Goal: Task Accomplishment & Management: Manage account settings

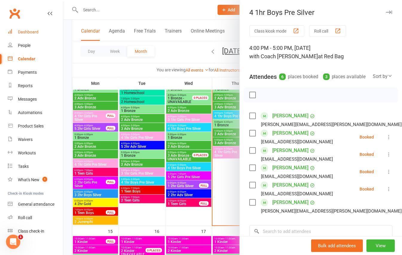
click at [24, 34] on div "Dashboard" at bounding box center [28, 32] width 21 height 5
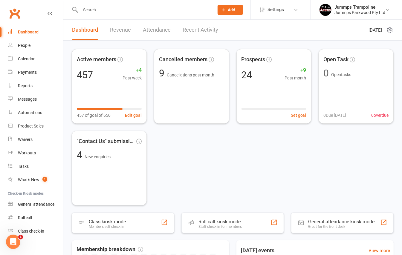
click at [110, 9] on input "text" at bounding box center [144, 10] width 131 height 8
type input "a"
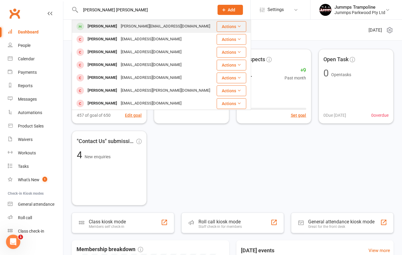
type input "[PERSON_NAME] [PERSON_NAME]"
click at [125, 23] on div "[PERSON_NAME][EMAIL_ADDRESS][DOMAIN_NAME]" at bounding box center [165, 26] width 93 height 9
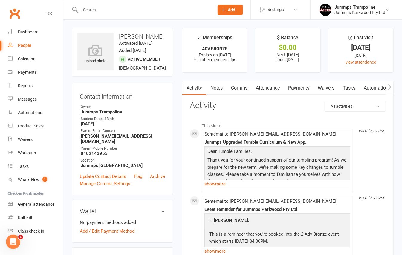
click at [259, 87] on link "Attendance" at bounding box center [268, 88] width 32 height 14
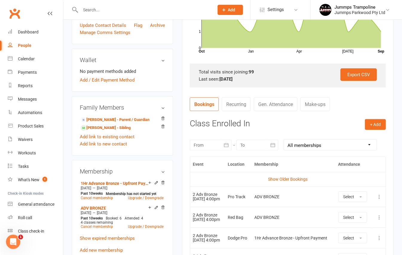
scroll to position [199, 0]
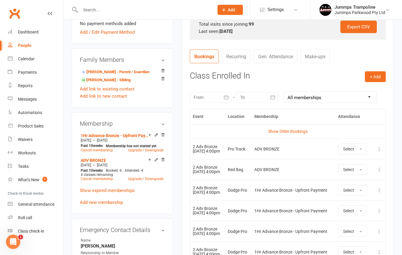
click at [379, 151] on icon at bounding box center [379, 149] width 6 height 6
click at [349, 187] on link "Remove booking" at bounding box center [352, 185] width 59 height 12
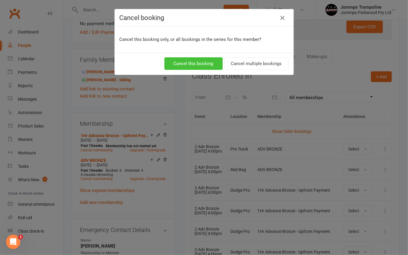
drag, startPoint x: 206, startPoint y: 62, endPoint x: 205, endPoint y: 65, distance: 3.7
click at [205, 65] on button "Cancel this booking" at bounding box center [193, 63] width 58 height 13
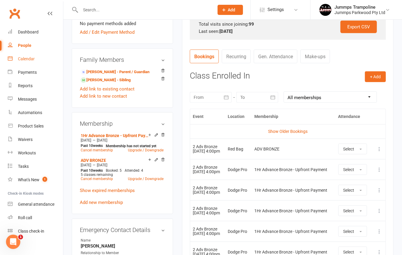
click at [24, 59] on div "Calendar" at bounding box center [26, 59] width 17 height 5
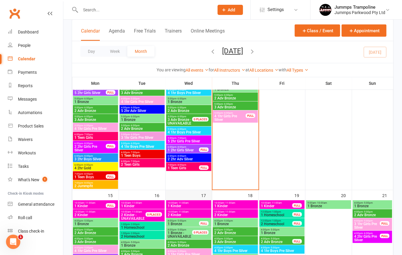
scroll to position [319, 0]
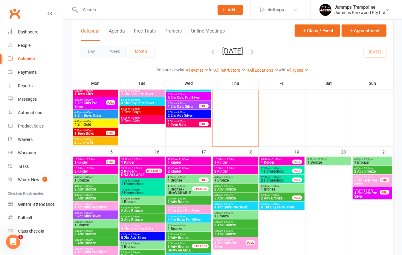
click at [86, 169] on span "- 11:00am" at bounding box center [89, 168] width 11 height 3
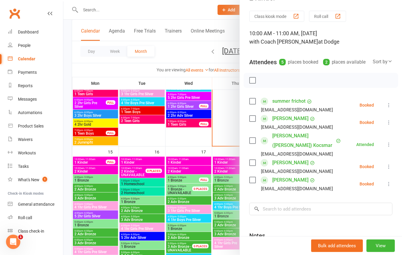
scroll to position [40, 0]
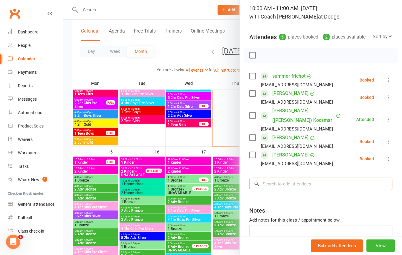
drag, startPoint x: 269, startPoint y: 184, endPoint x: 266, endPoint y: 185, distance: 3.7
click at [269, 184] on input "search" at bounding box center [320, 184] width 143 height 13
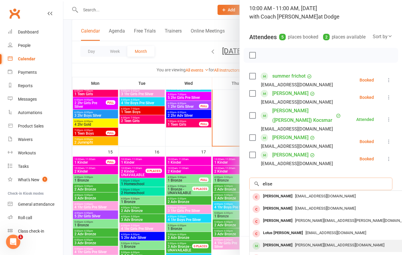
type input "elise"
click at [271, 242] on div "[PERSON_NAME]" at bounding box center [278, 245] width 34 height 9
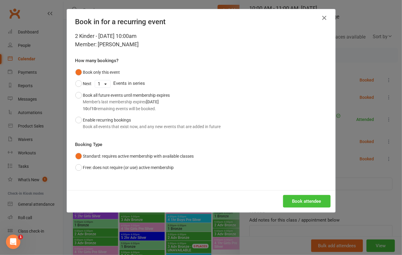
click at [312, 201] on button "Book attendee" at bounding box center [307, 201] width 48 height 13
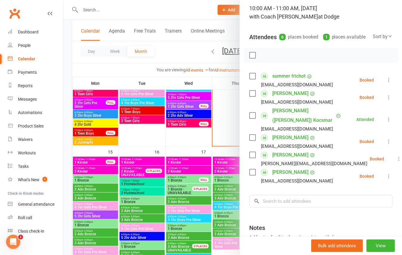
click at [67, 150] on div at bounding box center [232, 127] width 339 height 255
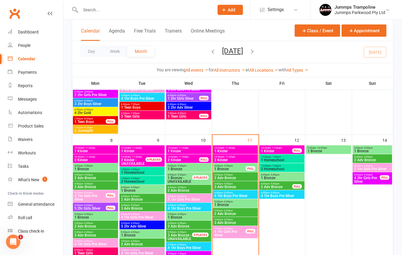
scroll to position [199, 0]
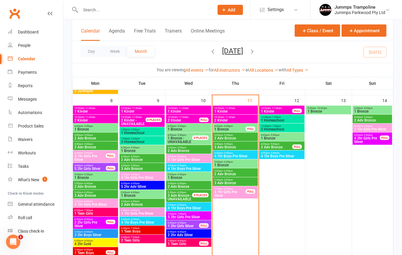
click at [102, 11] on input "text" at bounding box center [144, 10] width 131 height 8
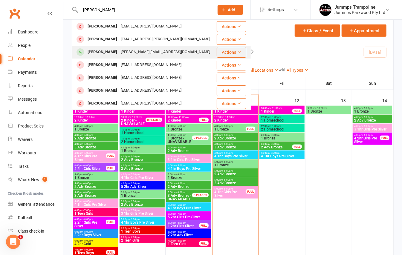
type input "[PERSON_NAME]"
click at [149, 51] on div "[PERSON_NAME][EMAIL_ADDRESS][DOMAIN_NAME]" at bounding box center [165, 52] width 93 height 9
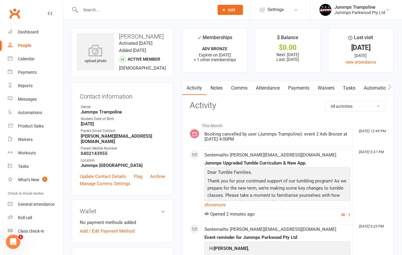
click at [269, 85] on link "Attendance" at bounding box center [268, 88] width 32 height 14
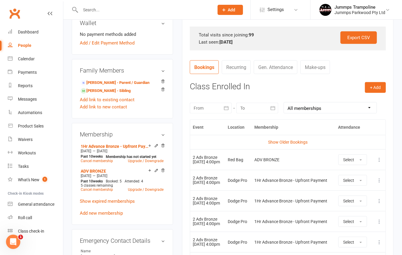
scroll to position [199, 0]
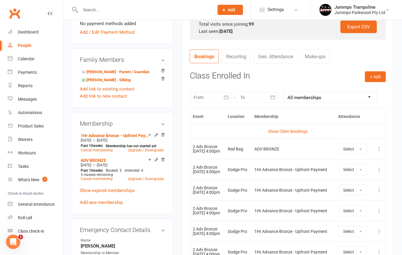
click at [276, 128] on td "Show Older Bookings" at bounding box center [288, 131] width 196 height 14
click at [277, 129] on link "Show Older Bookings" at bounding box center [287, 131] width 39 height 5
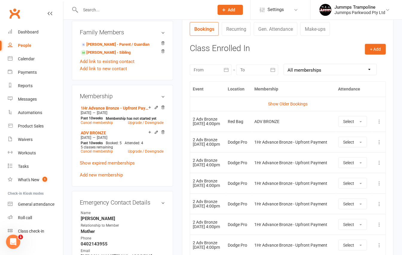
scroll to position [192, 0]
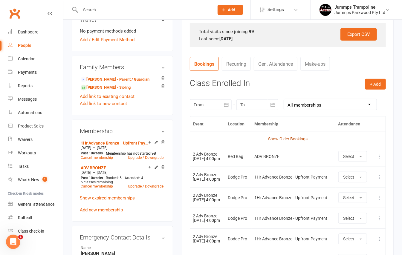
click at [297, 138] on link "Show Older Bookings" at bounding box center [287, 139] width 39 height 5
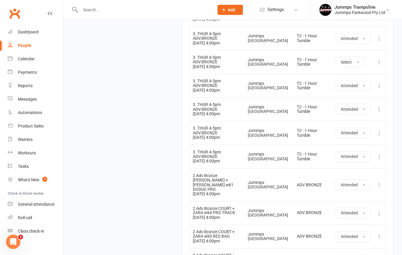
scroll to position [2785, 0]
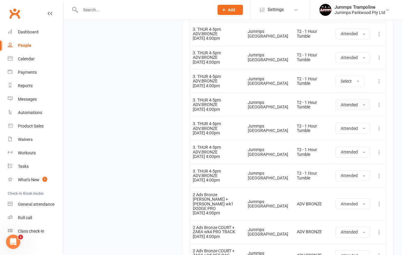
click at [357, 103] on span "Attended" at bounding box center [349, 105] width 17 height 5
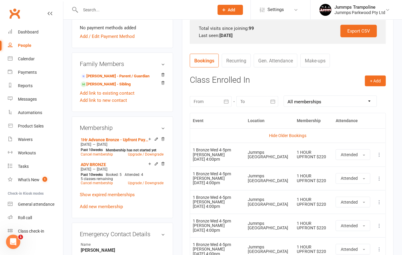
scroll to position [190, 0]
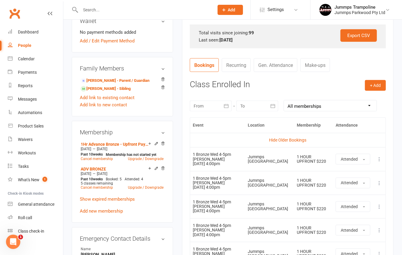
click at [228, 104] on icon "button" at bounding box center [226, 106] width 6 height 6
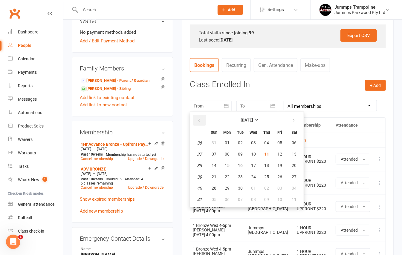
click at [199, 120] on icon "button" at bounding box center [199, 120] width 4 height 5
click at [226, 165] on span "14" at bounding box center [227, 165] width 5 height 5
type input "[DATE]"
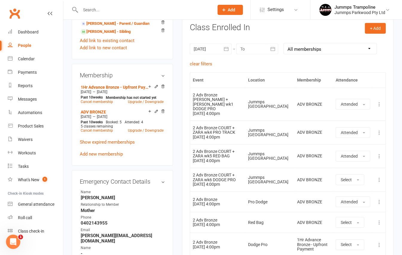
scroll to position [287, 0]
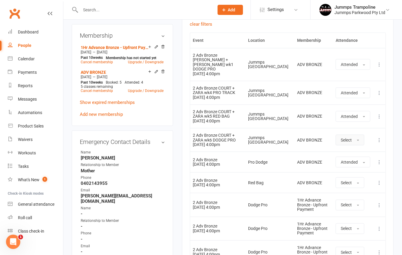
click at [349, 138] on span "Select" at bounding box center [346, 140] width 11 height 5
click at [100, 70] on link "ADV BRONZE" at bounding box center [93, 72] width 25 height 5
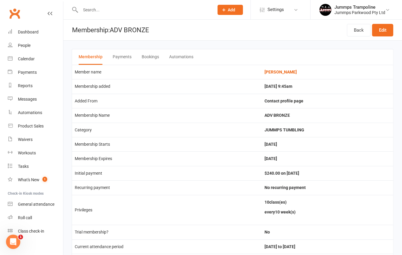
click at [121, 56] on button "Payments" at bounding box center [122, 57] width 19 height 16
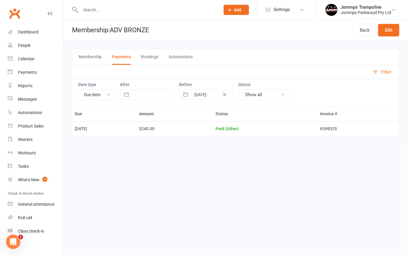
click at [150, 57] on button "Bookings" at bounding box center [149, 57] width 17 height 16
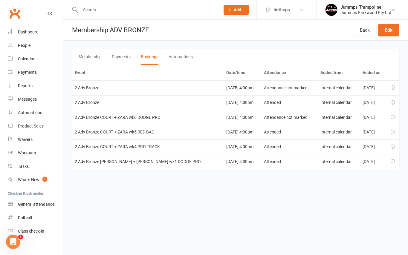
click at [91, 57] on button "Membership" at bounding box center [90, 57] width 23 height 16
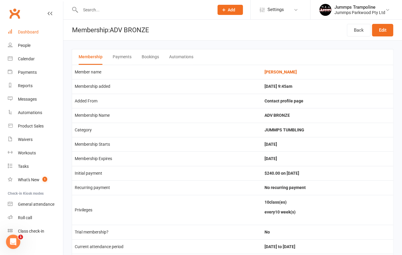
click at [38, 36] on link "Dashboard" at bounding box center [35, 31] width 55 height 13
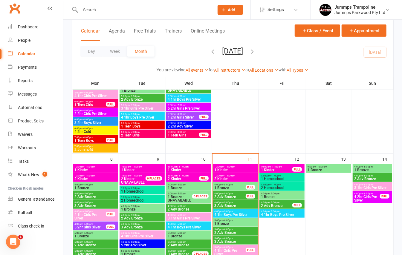
scroll to position [159, 0]
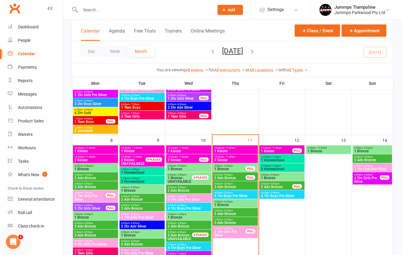
click at [283, 147] on span "10:00am - 11:00am" at bounding box center [277, 148] width 32 height 3
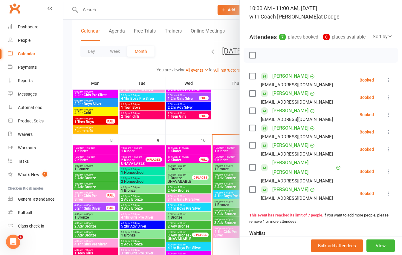
scroll to position [80, 0]
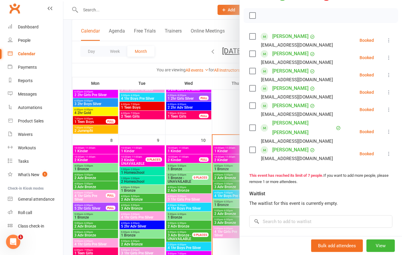
click at [120, 8] on div at bounding box center [232, 127] width 339 height 255
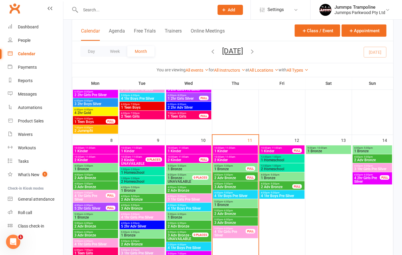
click at [105, 10] on input "text" at bounding box center [144, 10] width 131 height 8
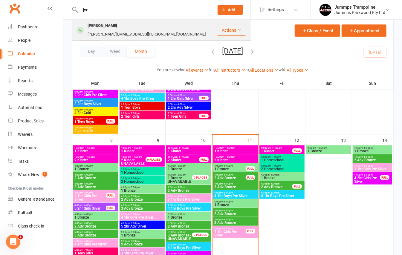
type input "jye"
click at [111, 30] on div "[PERSON_NAME][EMAIL_ADDRESS][PERSON_NAME][DOMAIN_NAME]" at bounding box center [147, 34] width 122 height 9
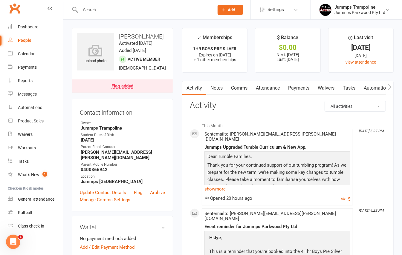
drag, startPoint x: 270, startPoint y: 84, endPoint x: 276, endPoint y: 100, distance: 17.4
click at [270, 84] on link "Attendance" at bounding box center [268, 88] width 32 height 14
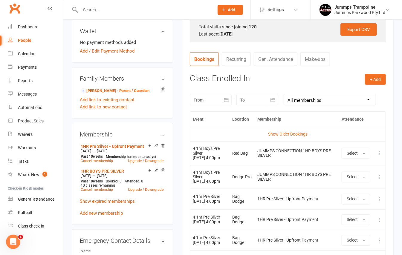
scroll to position [239, 0]
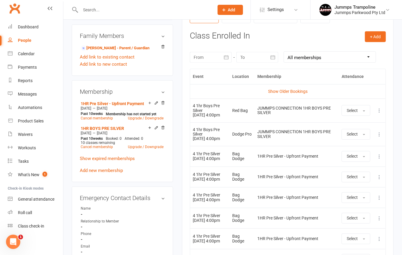
click at [378, 114] on button at bounding box center [379, 110] width 7 height 7
click at [356, 151] on link "Remove booking" at bounding box center [352, 146] width 59 height 12
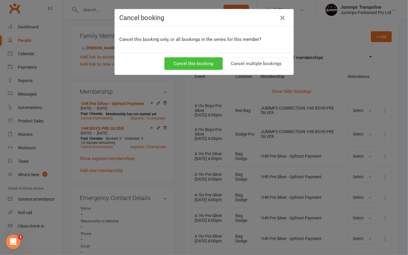
click at [200, 63] on button "Cancel this booking" at bounding box center [193, 63] width 58 height 13
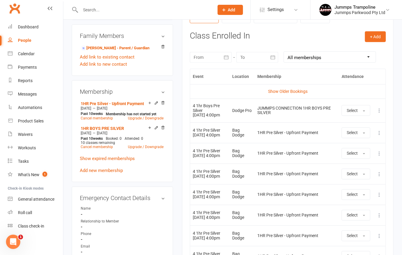
click at [378, 114] on icon at bounding box center [379, 111] width 6 height 6
click at [353, 151] on link "Remove booking" at bounding box center [352, 146] width 59 height 12
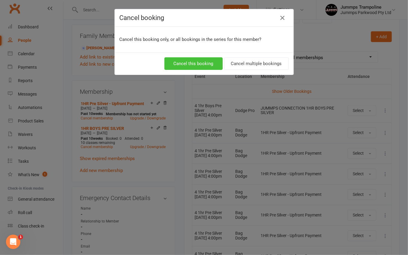
click at [176, 64] on button "Cancel this booking" at bounding box center [193, 63] width 58 height 13
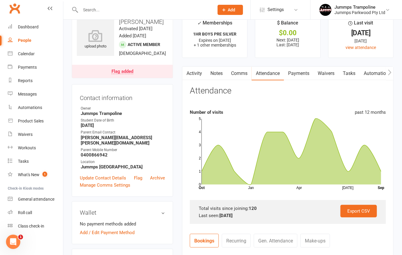
scroll to position [0, 0]
